Goal: Task Accomplishment & Management: Complete application form

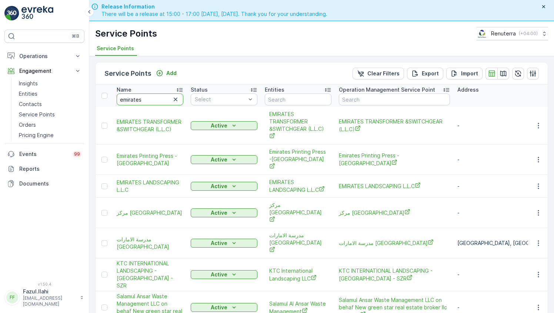
click at [144, 97] on input "emirates" at bounding box center [150, 100] width 67 height 12
type input "d"
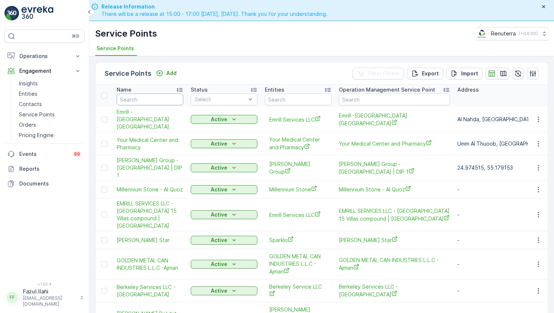
click at [144, 97] on input "text" at bounding box center [150, 100] width 67 height 12
type input "B"
type input "JB"
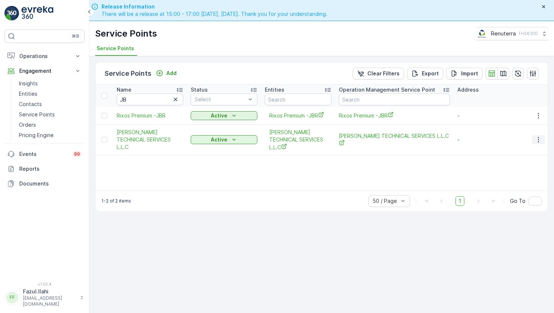
click at [536, 142] on icon "button" at bounding box center [537, 139] width 7 height 7
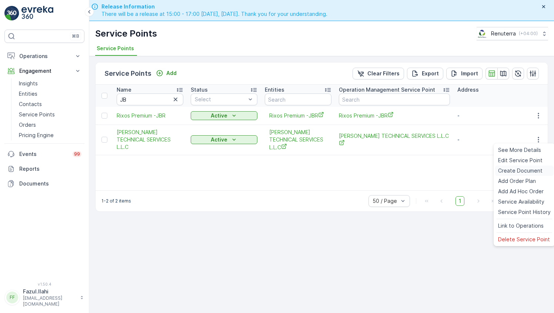
click at [507, 173] on span "Create Document" at bounding box center [520, 170] width 44 height 7
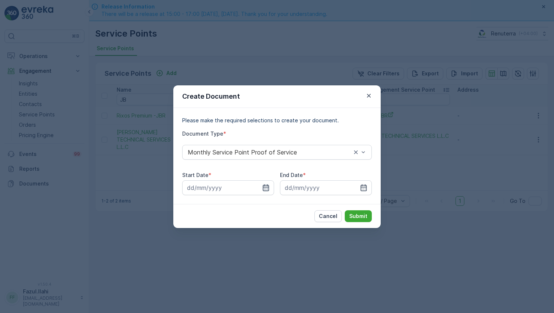
click at [262, 187] on icon "button" at bounding box center [265, 187] width 7 height 7
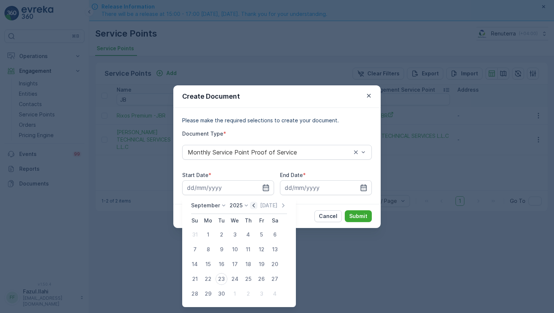
click at [253, 208] on icon "button" at bounding box center [253, 205] width 7 height 7
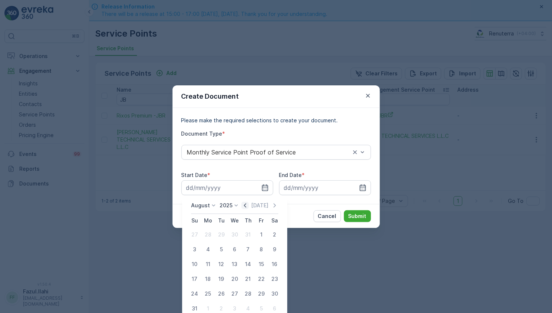
click at [246, 206] on icon "button" at bounding box center [245, 206] width 2 height 4
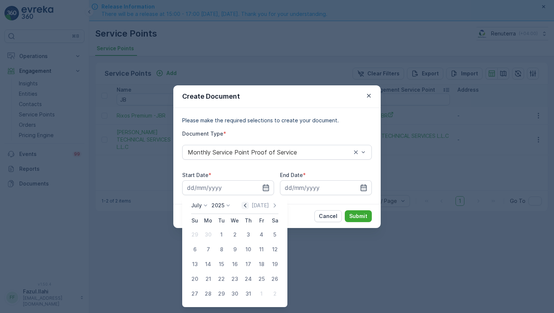
click at [246, 206] on icon "button" at bounding box center [245, 206] width 2 height 4
click at [221, 236] on div "1" at bounding box center [221, 235] width 12 height 12
type input "01.04.2025"
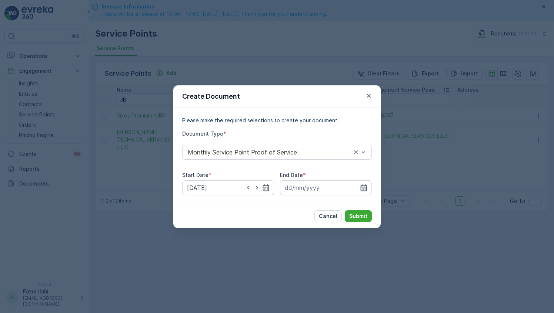
click at [363, 186] on icon "button" at bounding box center [363, 187] width 7 height 7
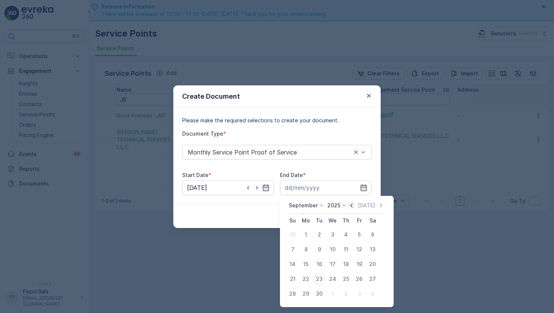
click at [348, 203] on icon "button" at bounding box center [350, 205] width 7 height 7
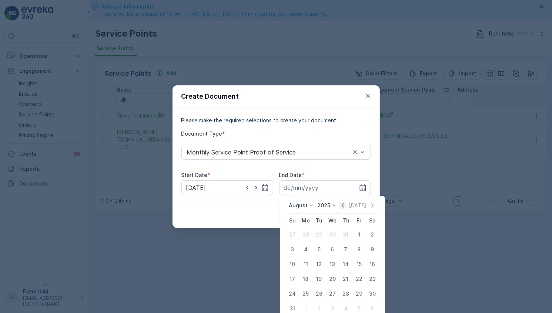
click at [346, 203] on icon "button" at bounding box center [342, 205] width 7 height 7
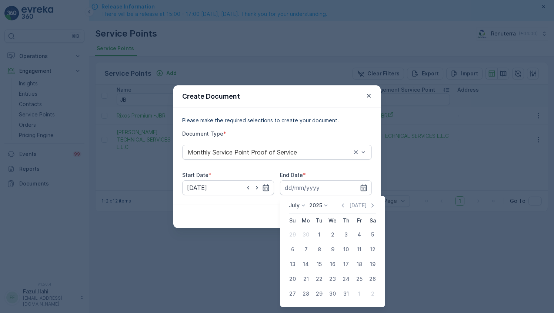
click at [349, 206] on div "Today" at bounding box center [357, 205] width 37 height 7
click at [346, 207] on icon "button" at bounding box center [342, 205] width 7 height 7
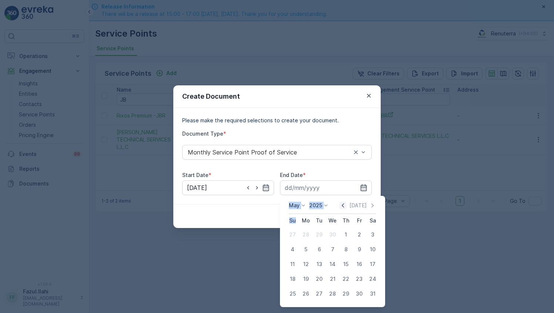
click at [346, 207] on icon "button" at bounding box center [342, 205] width 7 height 7
click at [330, 293] on div "30" at bounding box center [332, 294] width 12 height 12
type input "30.04.2025"
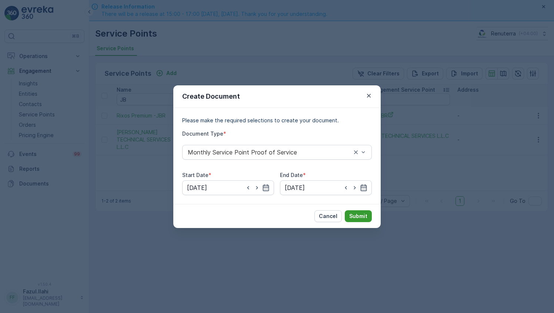
click at [358, 215] on p "Submit" at bounding box center [358, 216] width 18 height 7
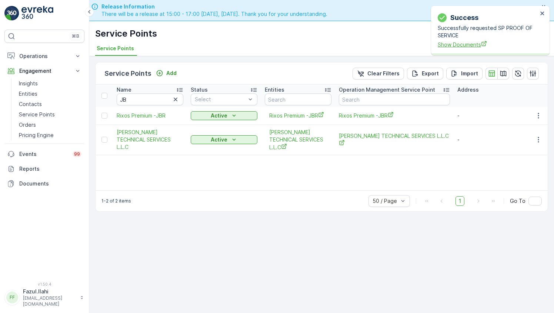
click at [467, 41] on span "Show Documents" at bounding box center [487, 45] width 100 height 8
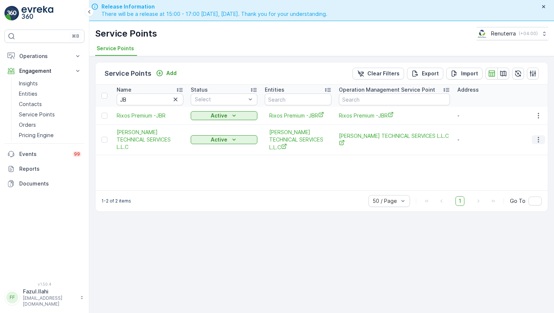
click at [538, 137] on icon "button" at bounding box center [537, 140] width 1 height 6
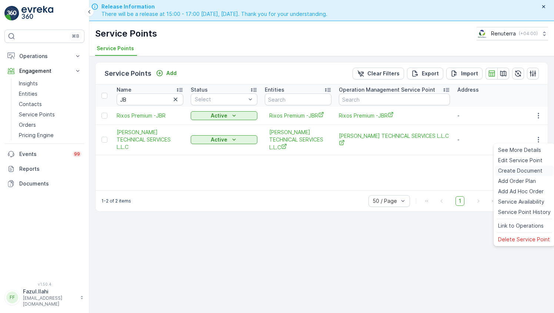
click at [506, 174] on span "Create Document" at bounding box center [520, 170] width 44 height 7
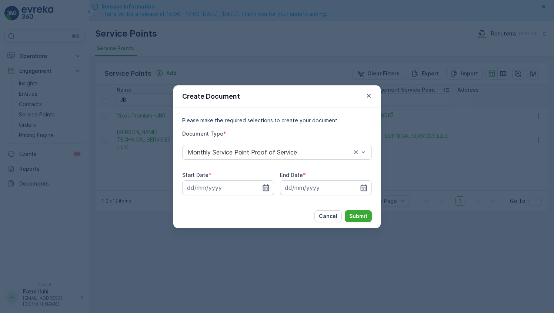
click at [265, 188] on icon "button" at bounding box center [265, 187] width 7 height 7
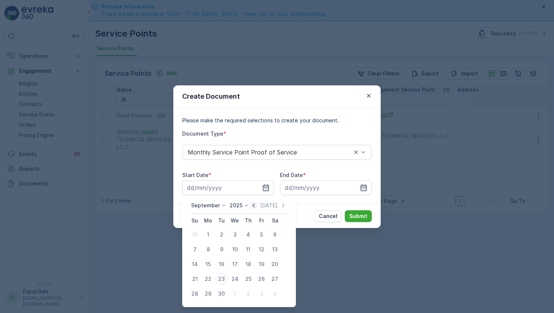
click at [252, 205] on icon "button" at bounding box center [253, 206] width 2 height 4
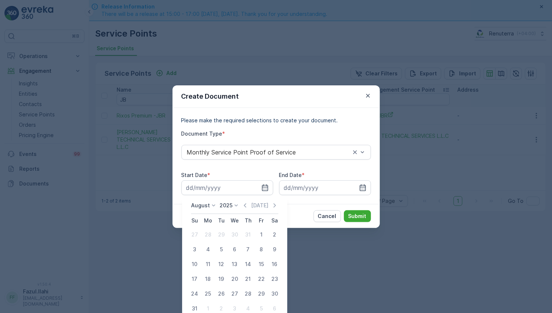
click at [262, 234] on div "1" at bounding box center [261, 235] width 12 height 12
type input "01.08.2025"
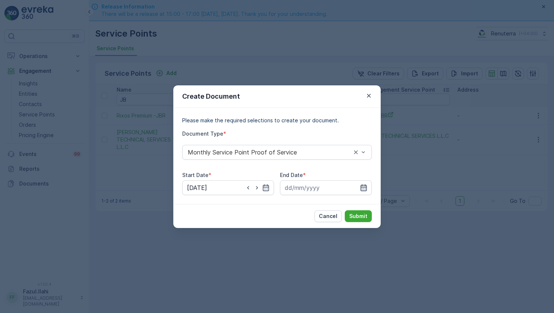
click at [364, 187] on icon "button" at bounding box center [363, 187] width 6 height 7
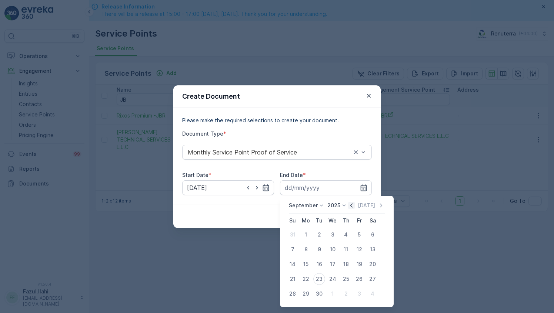
click at [351, 205] on icon "button" at bounding box center [350, 205] width 7 height 7
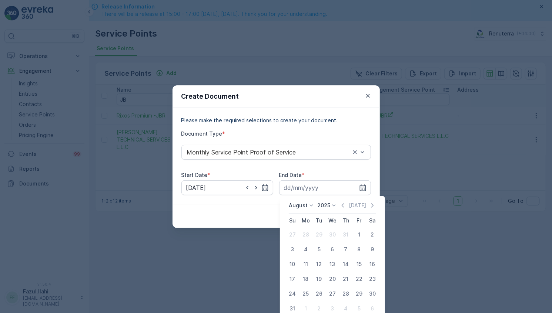
click at [292, 310] on div "31" at bounding box center [292, 309] width 12 height 12
type input "31.08.2025"
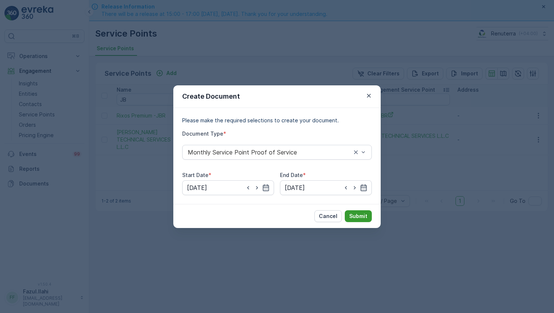
click at [360, 213] on p "Submit" at bounding box center [358, 216] width 18 height 7
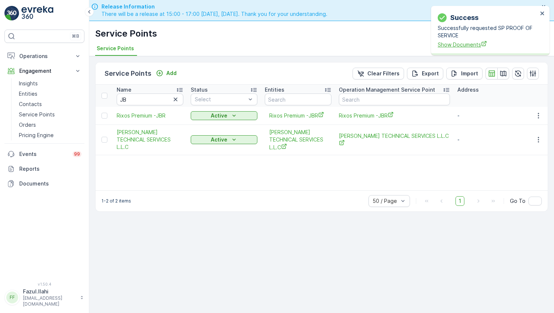
click at [461, 43] on span "Show Documents" at bounding box center [487, 45] width 100 height 8
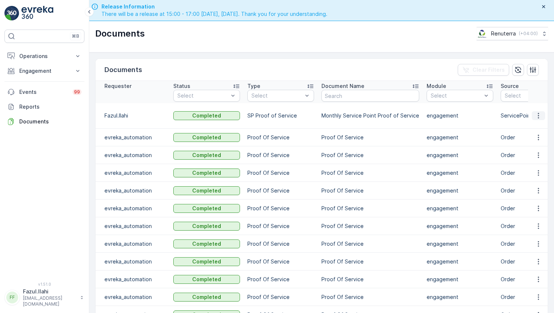
click at [534, 112] on icon "button" at bounding box center [537, 115] width 7 height 7
click at [534, 124] on span "See Details" at bounding box center [536, 122] width 28 height 7
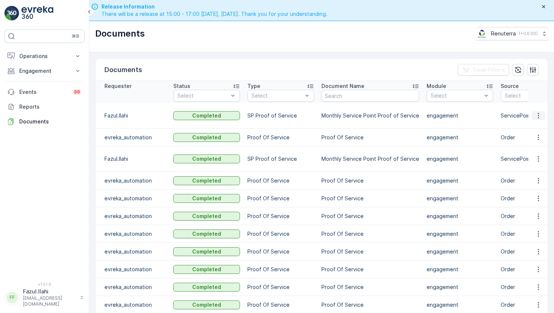
click at [535, 112] on icon "button" at bounding box center [537, 115] width 7 height 7
click at [537, 121] on span "See Details" at bounding box center [536, 122] width 28 height 7
